Goal: Information Seeking & Learning: Understand process/instructions

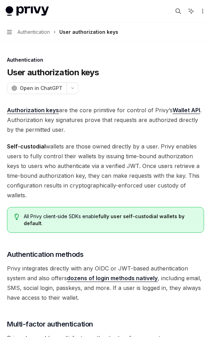
click at [46, 169] on span "Self-custodial wallets are those owned directly by a user. Privy enables users …" at bounding box center [105, 170] width 197 height 59
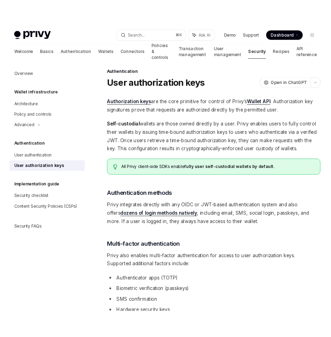
scroll to position [4, 0]
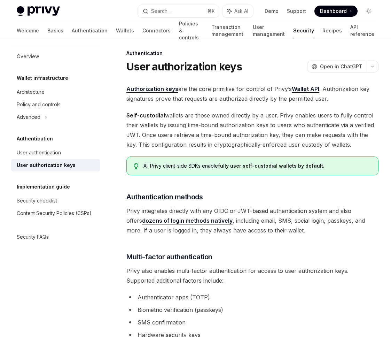
click at [210, 9] on span "Dashboard" at bounding box center [333, 11] width 27 height 7
type textarea "*"
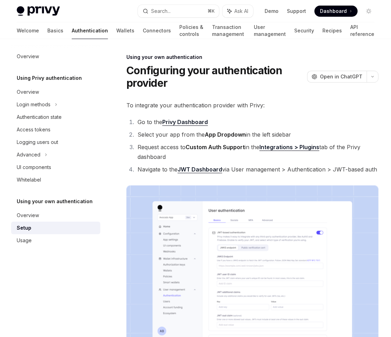
type textarea "*"
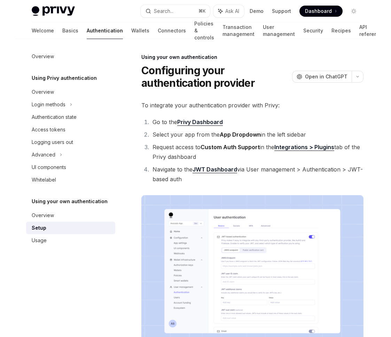
scroll to position [304, 0]
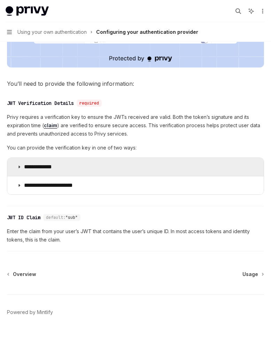
type textarea "*"
